Goal: Task Accomplishment & Management: Use online tool/utility

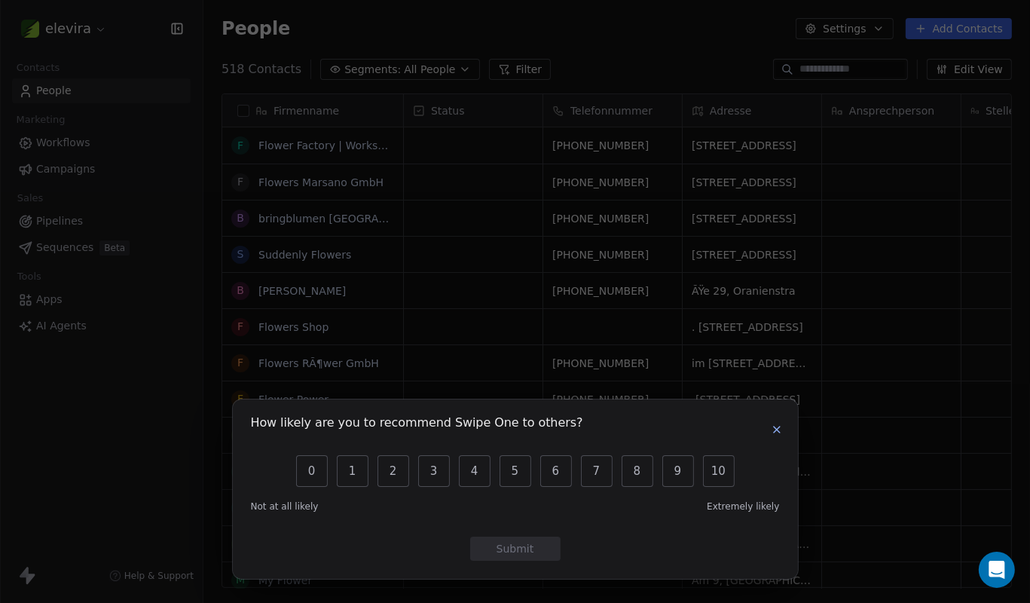
scroll to position [530, 827]
click at [778, 437] on button "button" at bounding box center [777, 429] width 18 height 18
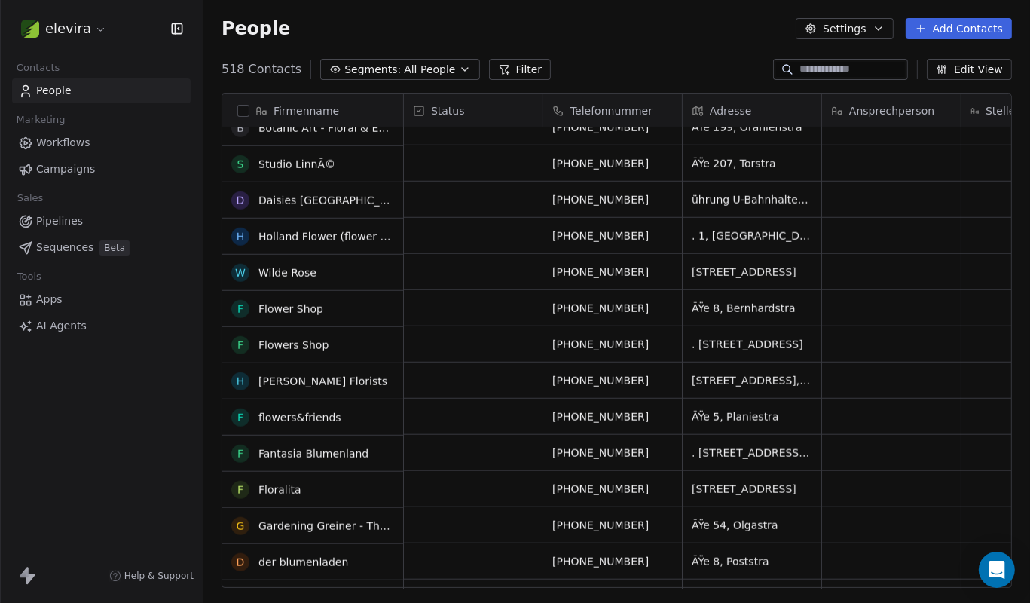
scroll to position [1543, 0]
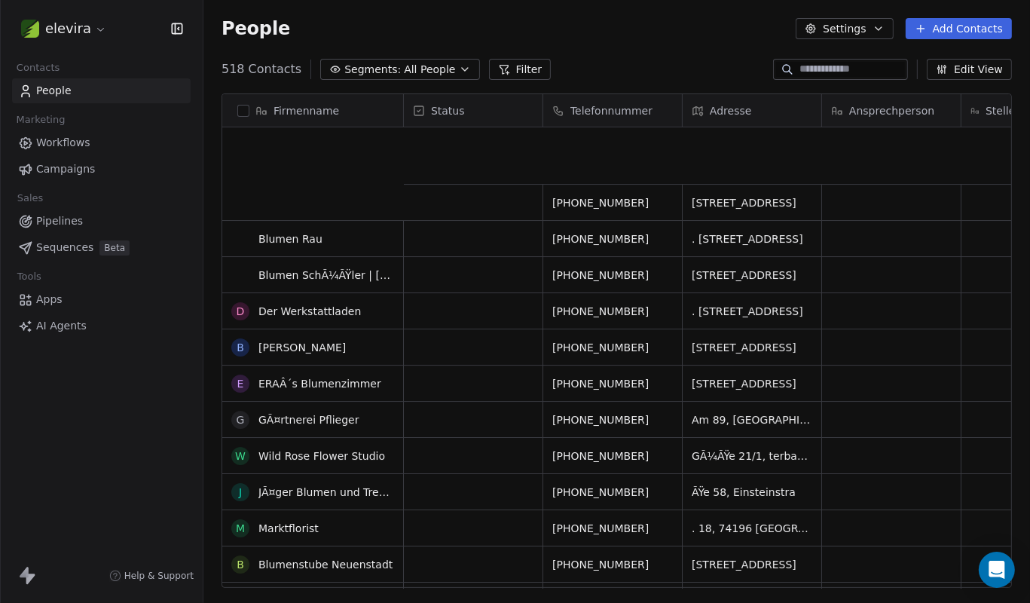
drag, startPoint x: 238, startPoint y: 384, endPoint x: 250, endPoint y: 182, distance: 201.5
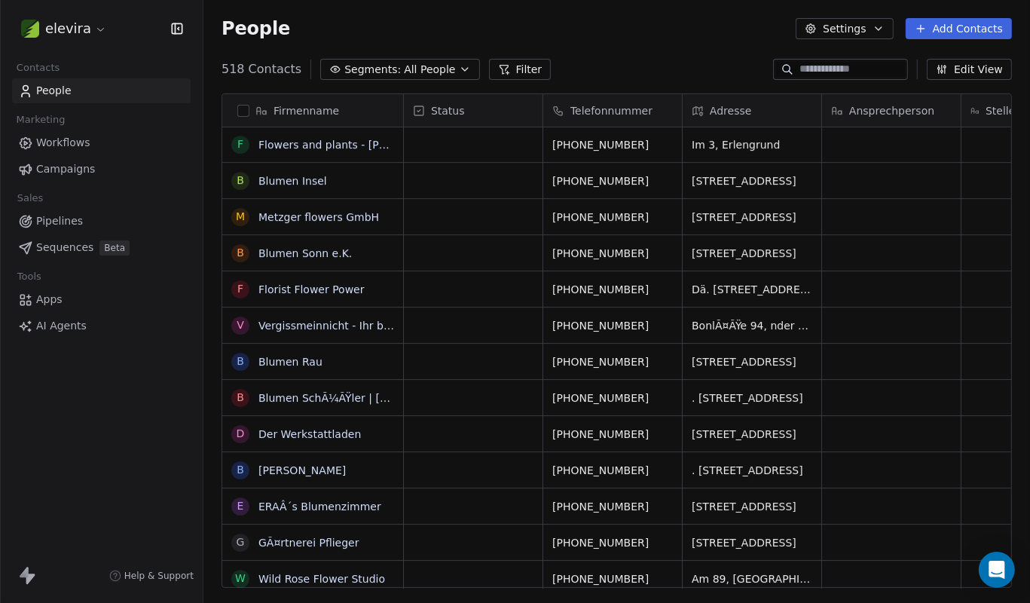
drag, startPoint x: 209, startPoint y: 260, endPoint x: 212, endPoint y: 309, distance: 49.1
drag, startPoint x: 217, startPoint y: 308, endPoint x: 254, endPoint y: 347, distance: 53.3
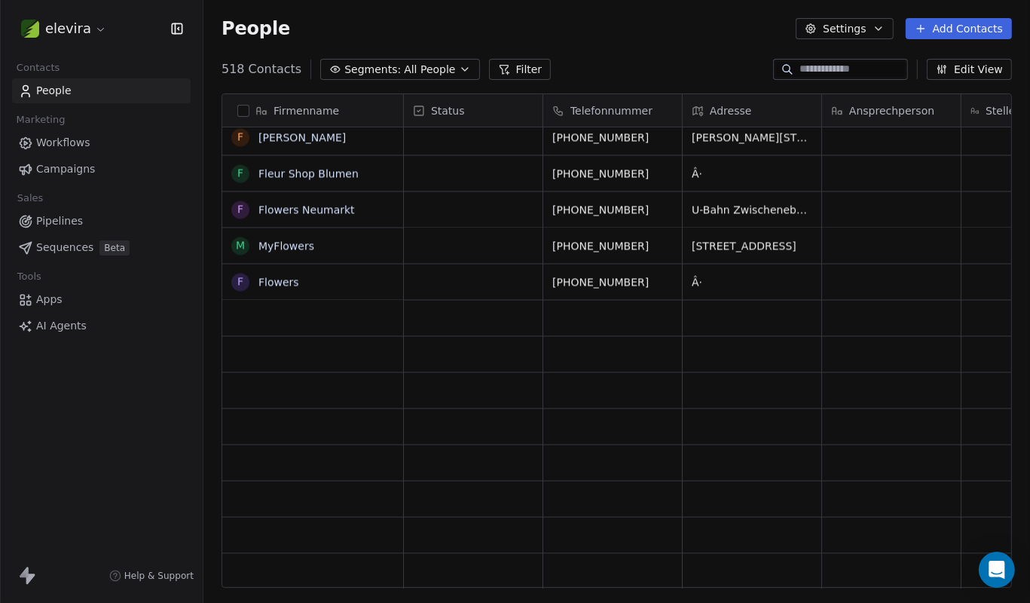
drag, startPoint x: 411, startPoint y: 346, endPoint x: 414, endPoint y: 519, distance: 173.3
drag, startPoint x: 463, startPoint y: 277, endPoint x: 461, endPoint y: 321, distance: 44.5
drag, startPoint x: 408, startPoint y: 318, endPoint x: 414, endPoint y: 414, distance: 95.9
click at [135, 447] on div "elevira Contacts People Marketing Workflows Campaigns Sales Pipelines Sequences…" at bounding box center [101, 301] width 203 height 603
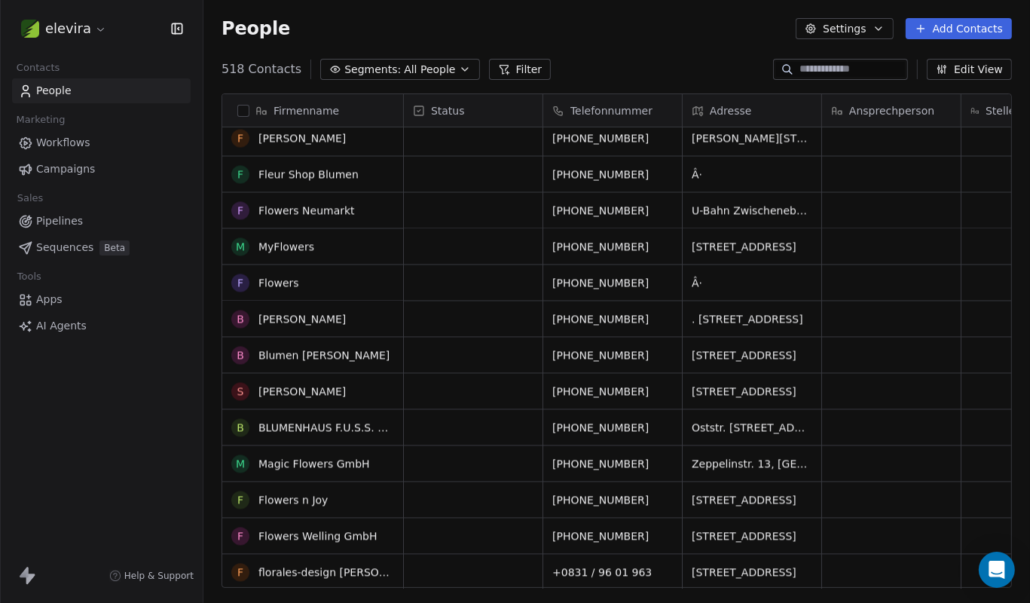
scroll to position [18272, 0]
click at [307, 170] on link "Fleur Shop Blumen" at bounding box center [308, 173] width 100 height 12
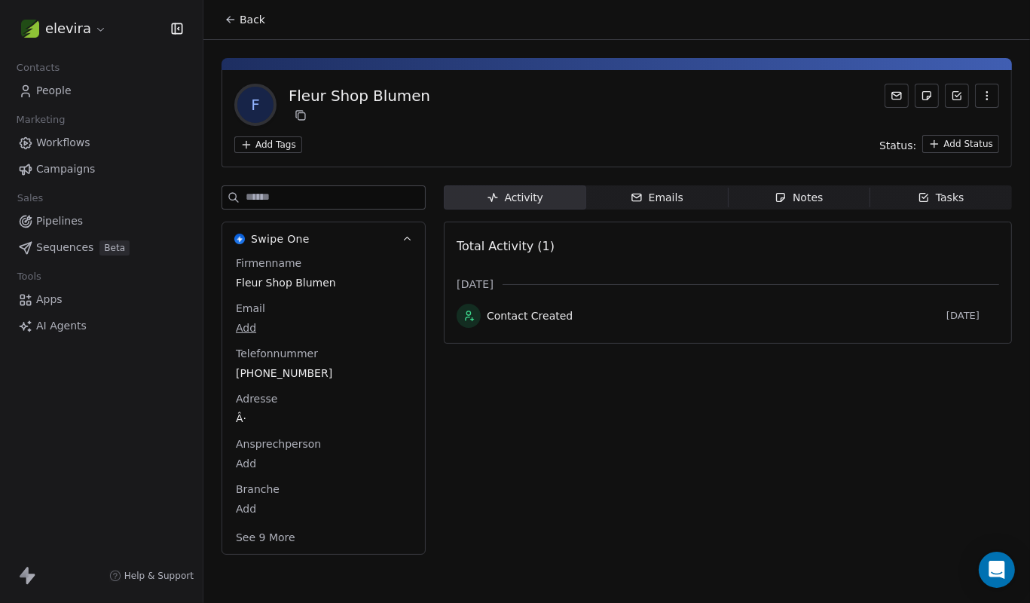
click at [411, 234] on icon "button" at bounding box center [407, 239] width 11 height 11
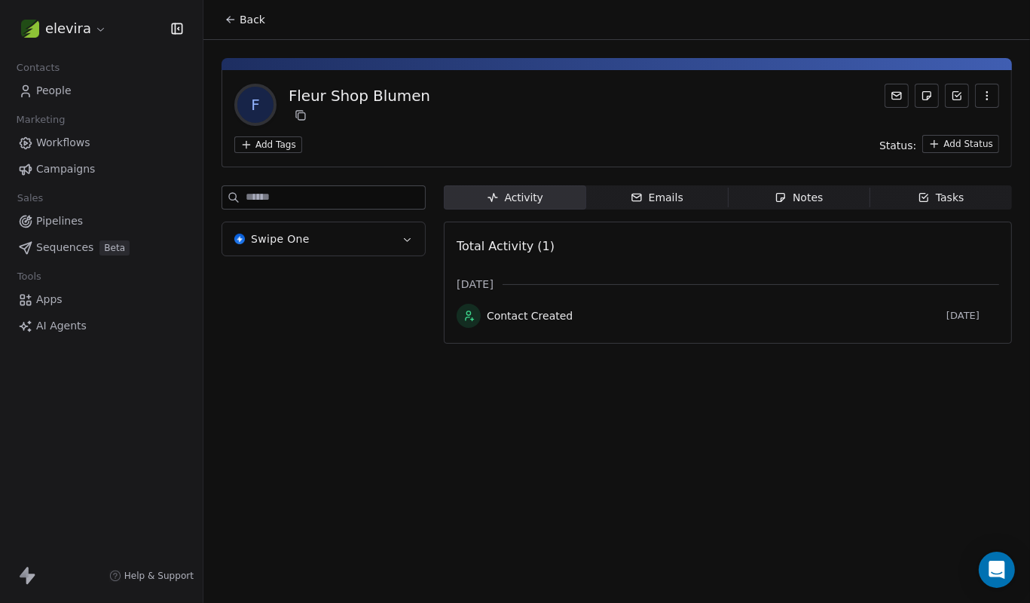
click at [411, 234] on icon "button" at bounding box center [407, 239] width 11 height 11
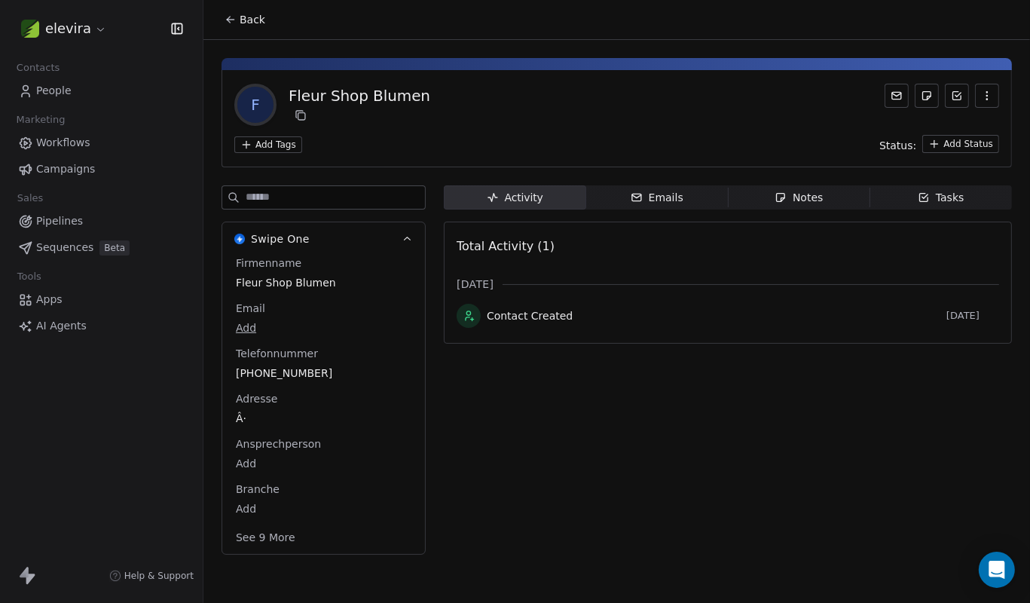
click at [634, 196] on icon "button" at bounding box center [637, 197] width 12 height 12
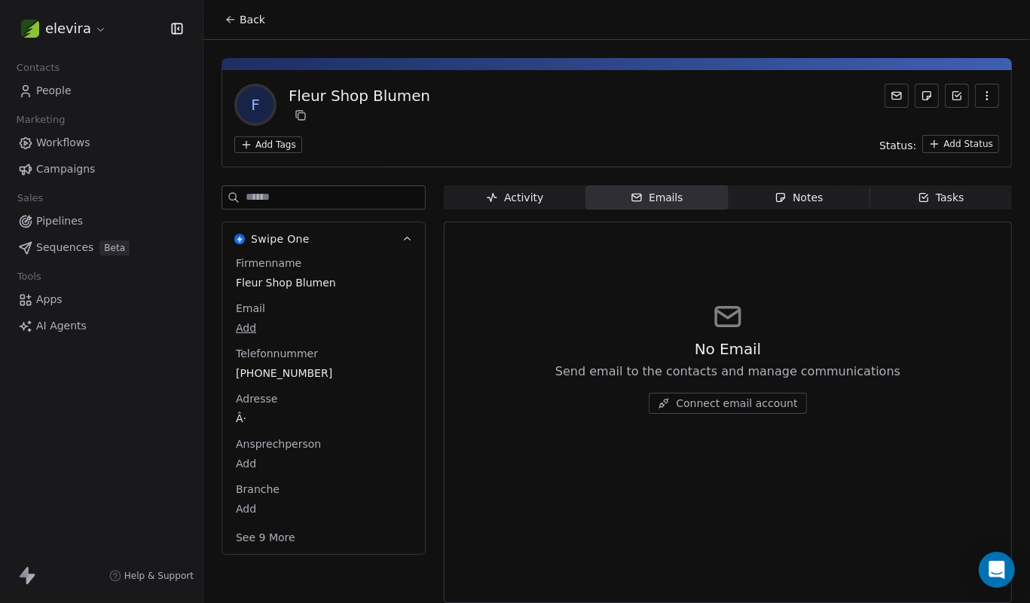
click at [789, 192] on div "Notes" at bounding box center [799, 198] width 48 height 16
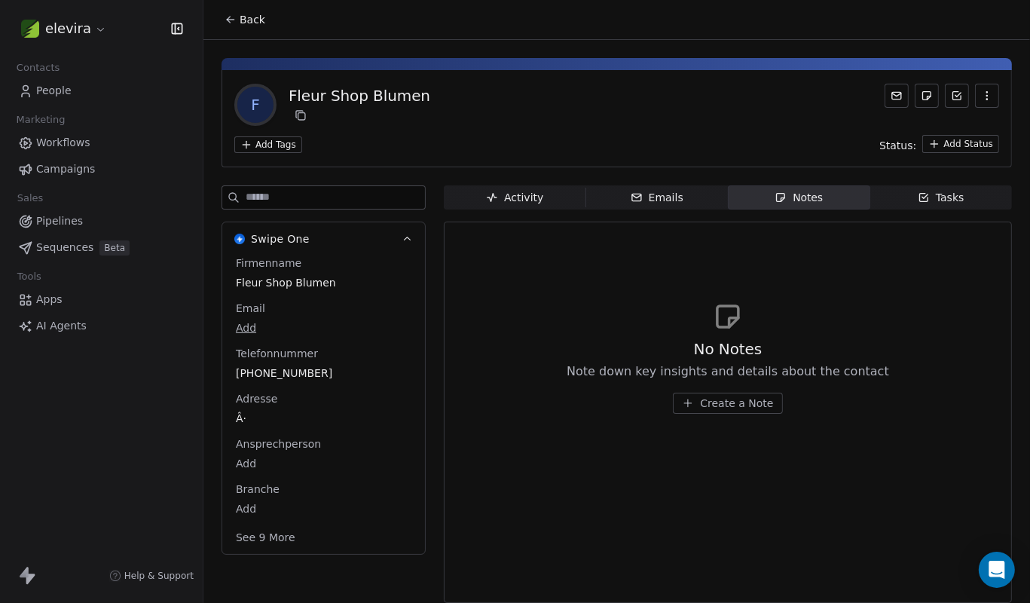
click at [900, 191] on span "Tasks Tasks" at bounding box center [941, 197] width 142 height 24
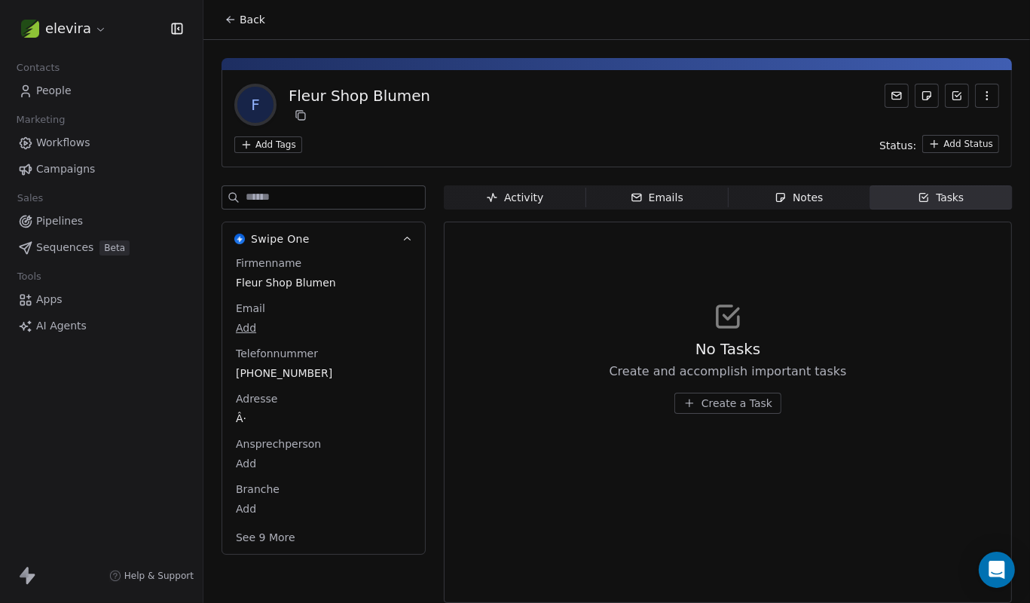
click at [523, 203] on div "Activity" at bounding box center [514, 198] width 57 height 16
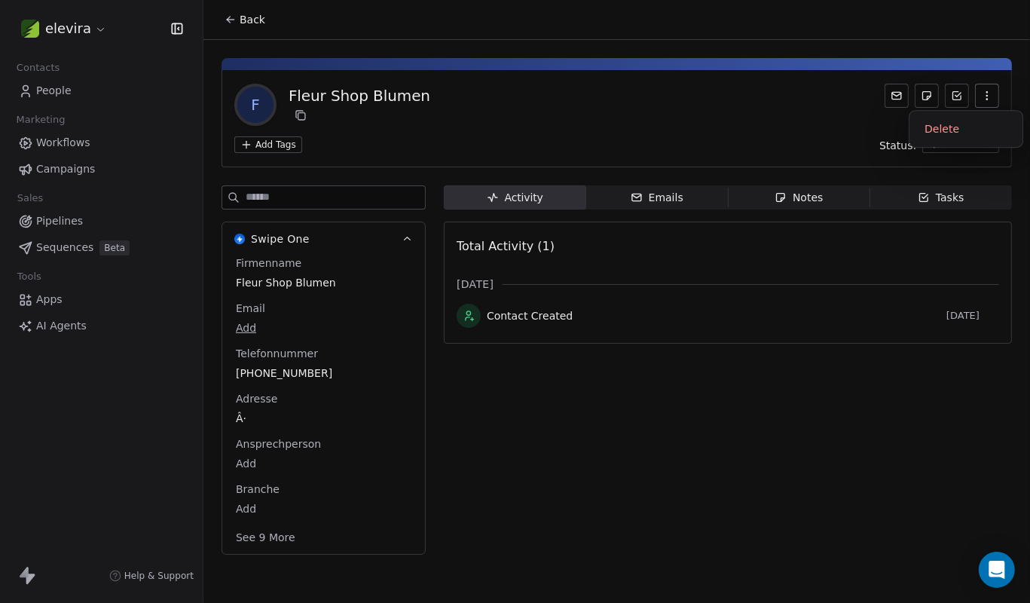
click at [989, 94] on icon "button" at bounding box center [987, 96] width 12 height 12
click at [234, 17] on icon at bounding box center [231, 20] width 12 height 12
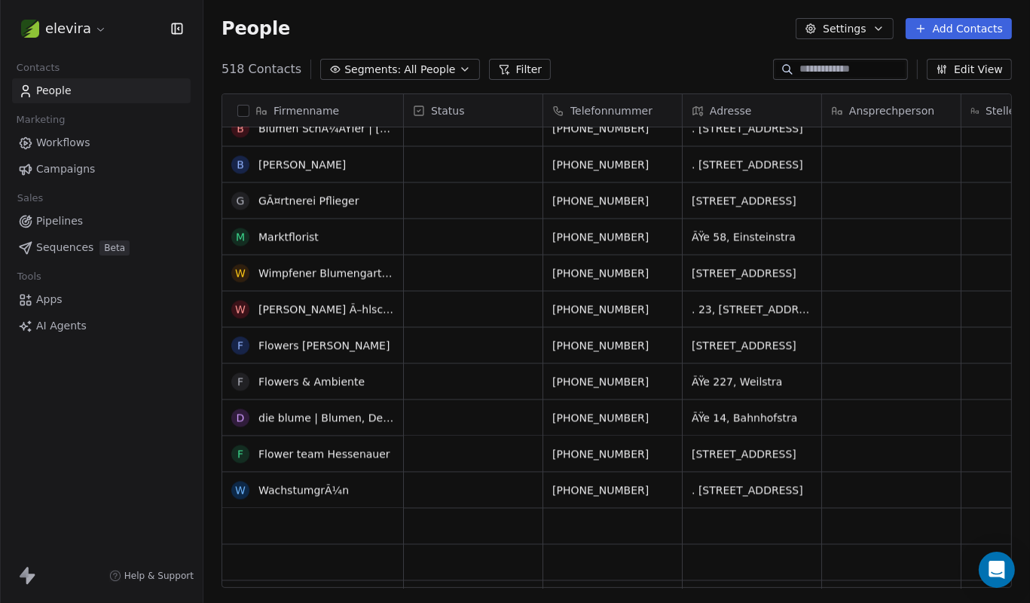
scroll to position [18062, 0]
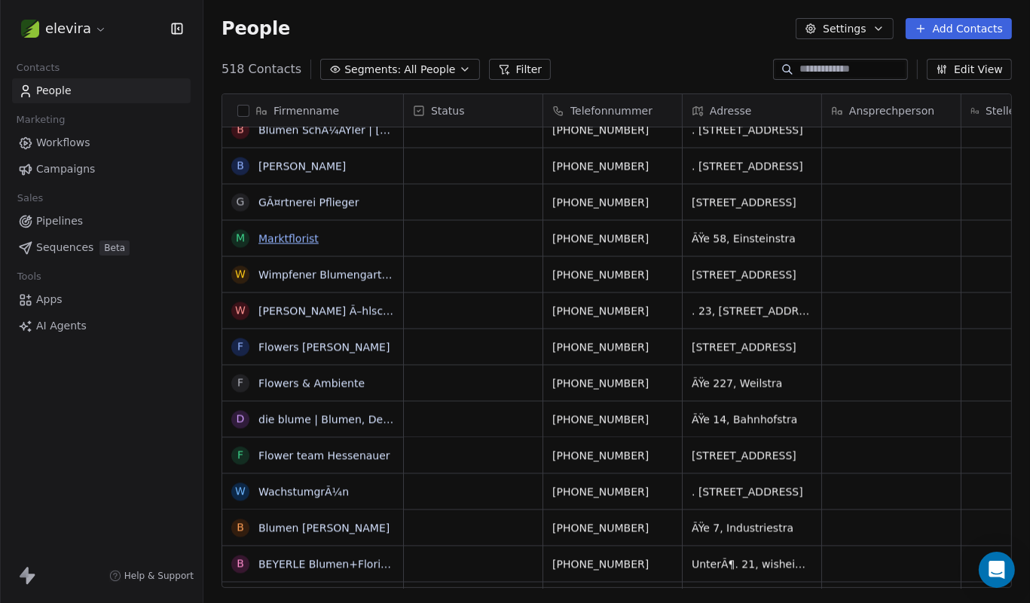
click at [279, 243] on link "Marktflorist" at bounding box center [288, 239] width 60 height 12
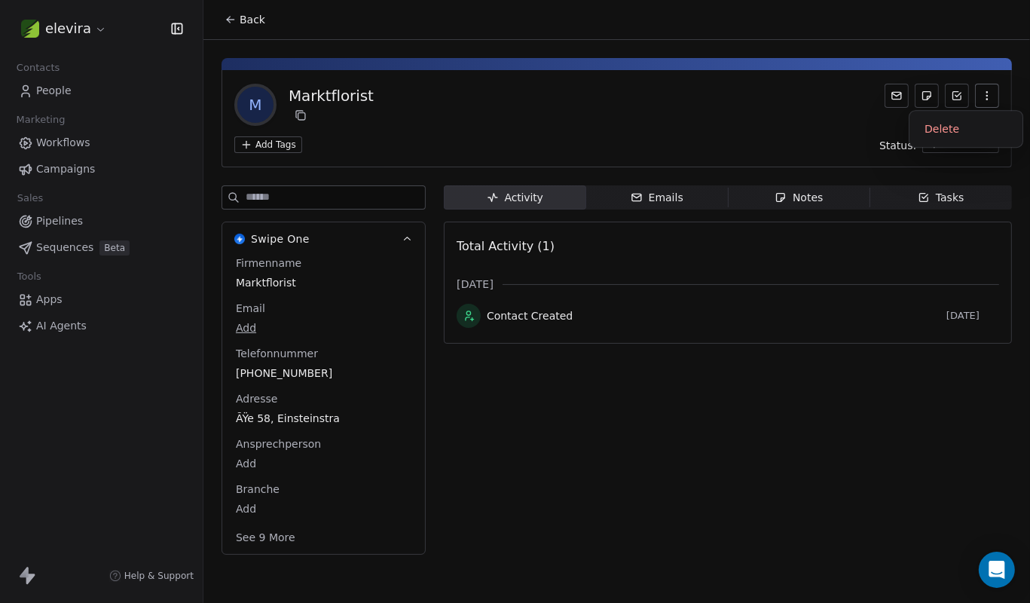
click at [982, 104] on button "button" at bounding box center [987, 96] width 24 height 24
click at [986, 102] on button "button" at bounding box center [987, 96] width 24 height 24
click at [900, 91] on icon at bounding box center [897, 96] width 12 height 12
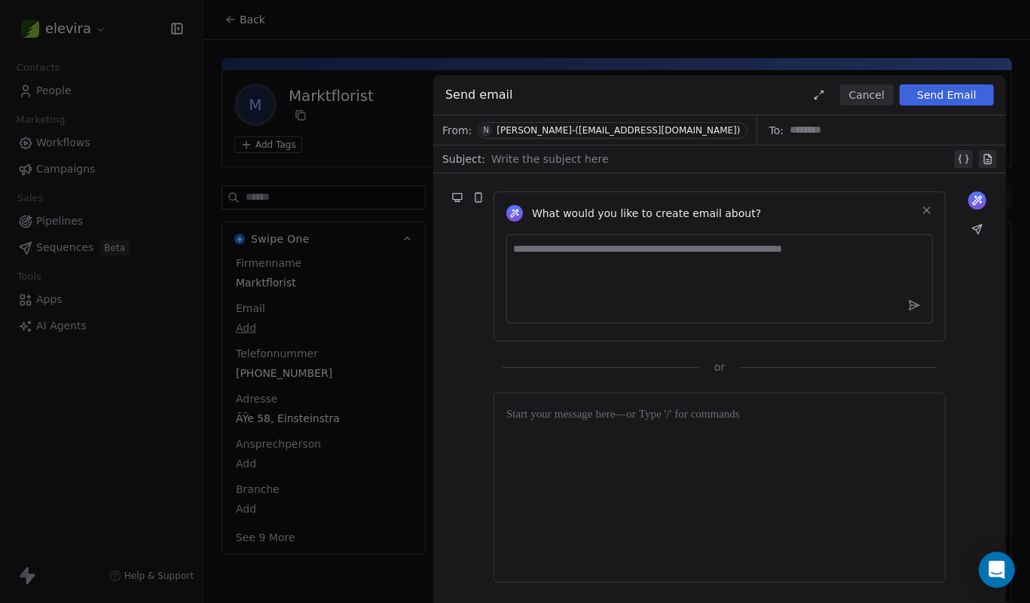
click at [875, 96] on button "Cancel" at bounding box center [866, 94] width 53 height 21
